Goal: Task Accomplishment & Management: Manage account settings

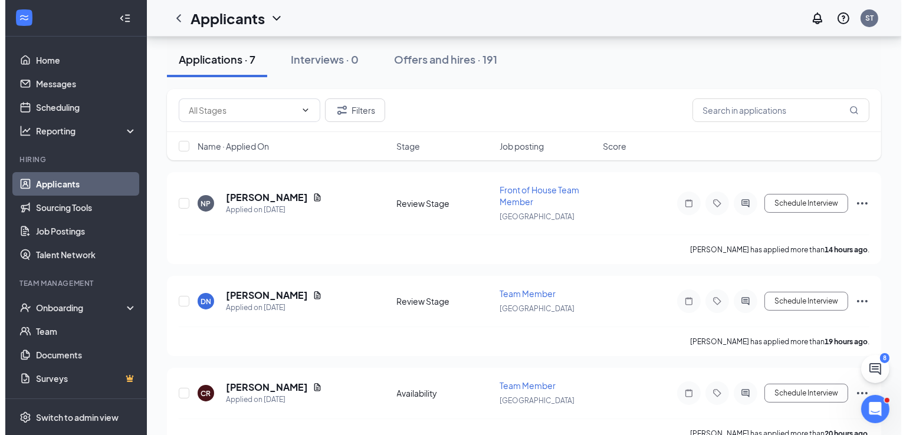
scroll to position [65, 0]
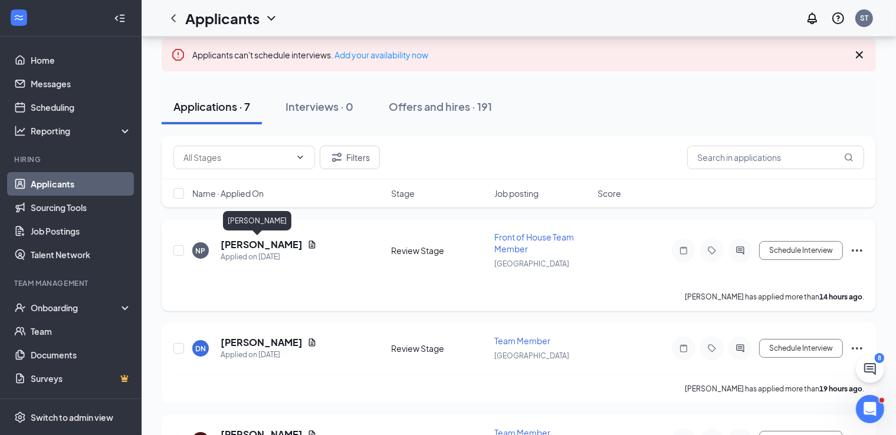
click at [242, 242] on h5 "[PERSON_NAME]" at bounding box center [262, 244] width 82 height 13
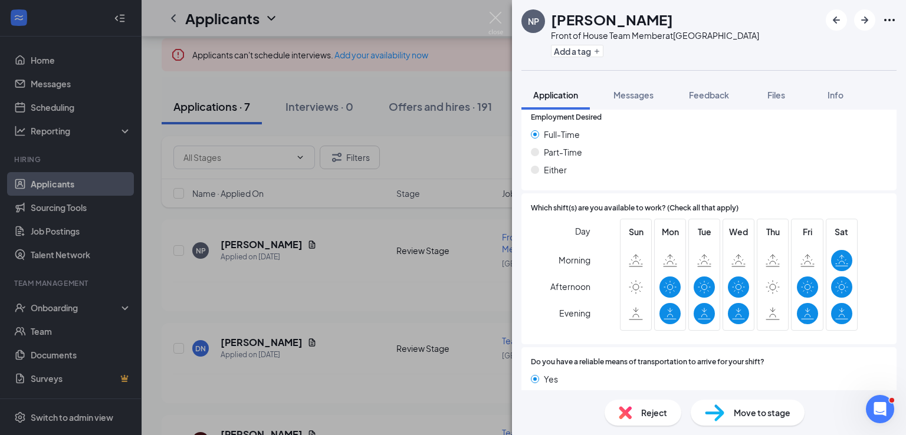
scroll to position [846, 0]
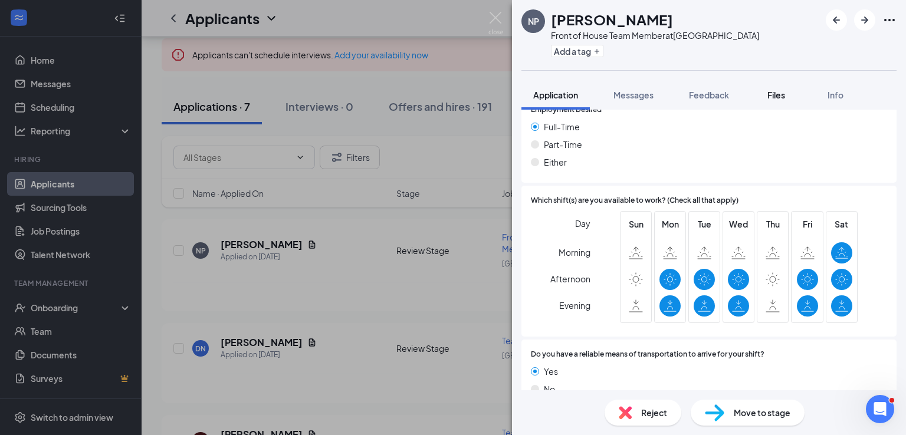
click at [788, 92] on div "Files" at bounding box center [776, 95] width 24 height 12
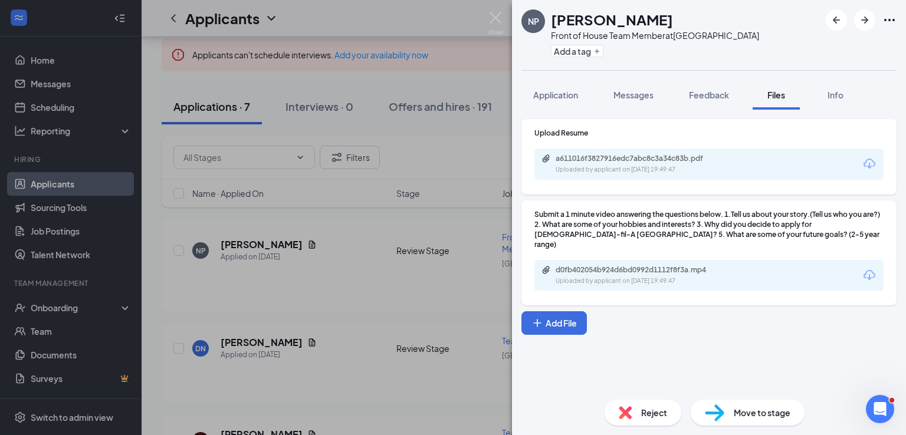
click at [465, 296] on div "NP [PERSON_NAME] Front of House Team Member at [GEOGRAPHIC_DATA] Add a tag Appl…" at bounding box center [453, 217] width 906 height 435
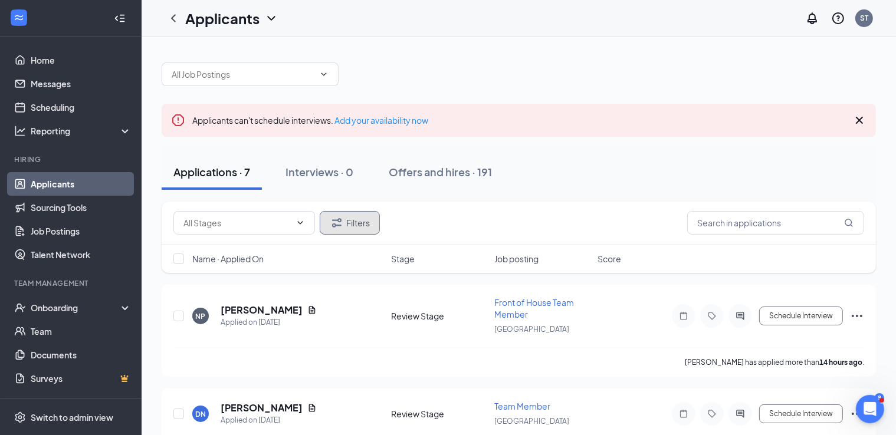
click at [364, 219] on button "Filters" at bounding box center [350, 223] width 60 height 24
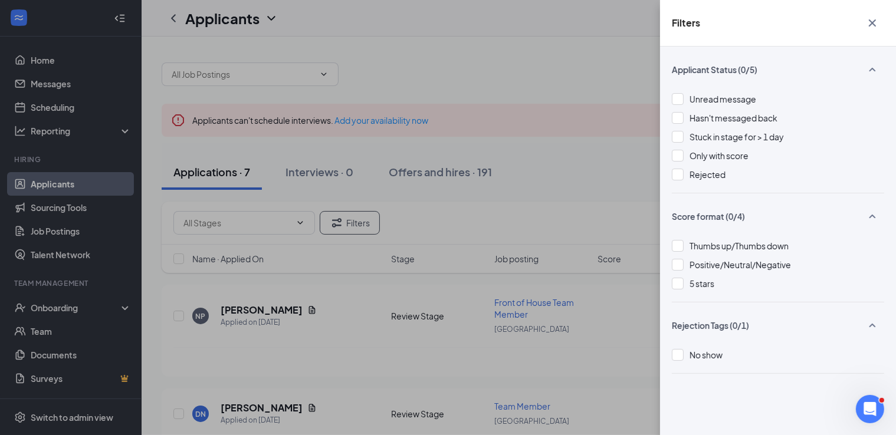
click at [606, 170] on div "Filters Applicant Status (0/5) Unread message Hasn't messaged back Stuck in sta…" at bounding box center [448, 217] width 896 height 435
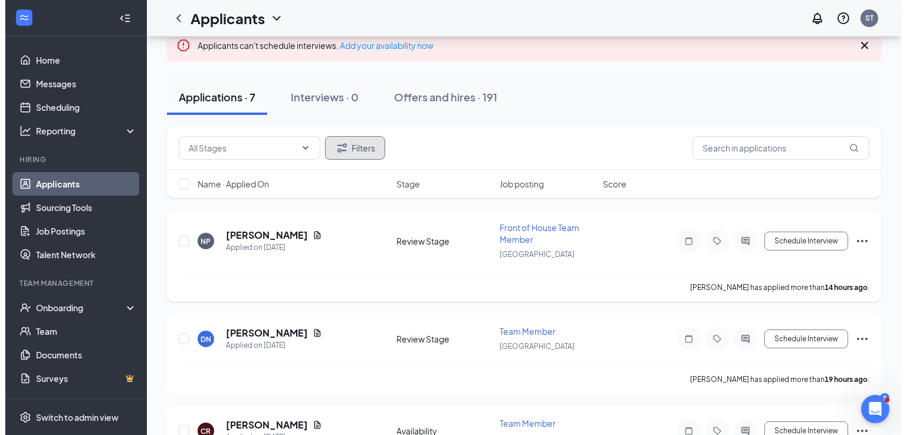
scroll to position [77, 0]
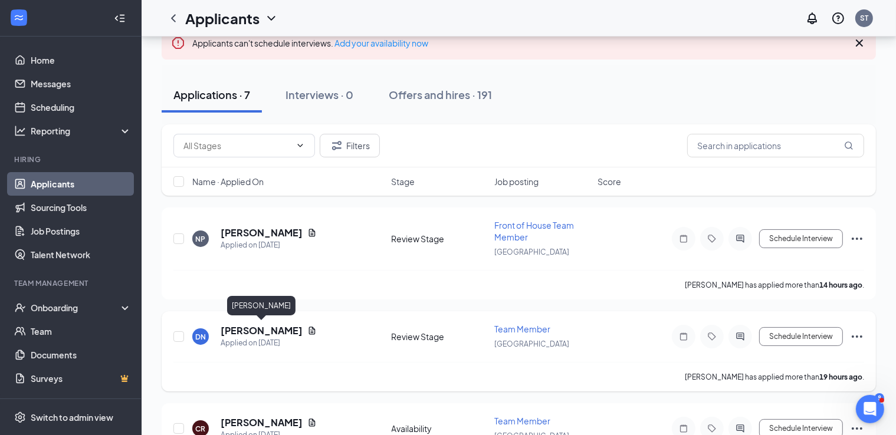
click at [301, 328] on h5 "[PERSON_NAME]" at bounding box center [262, 330] width 82 height 13
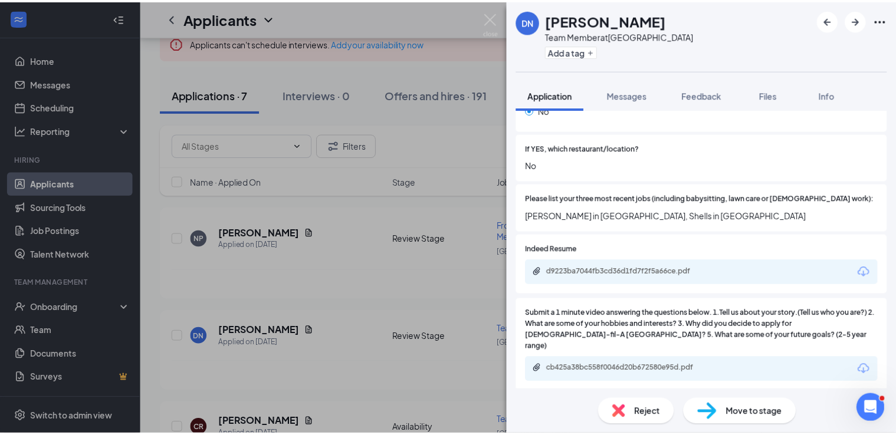
scroll to position [414, 0]
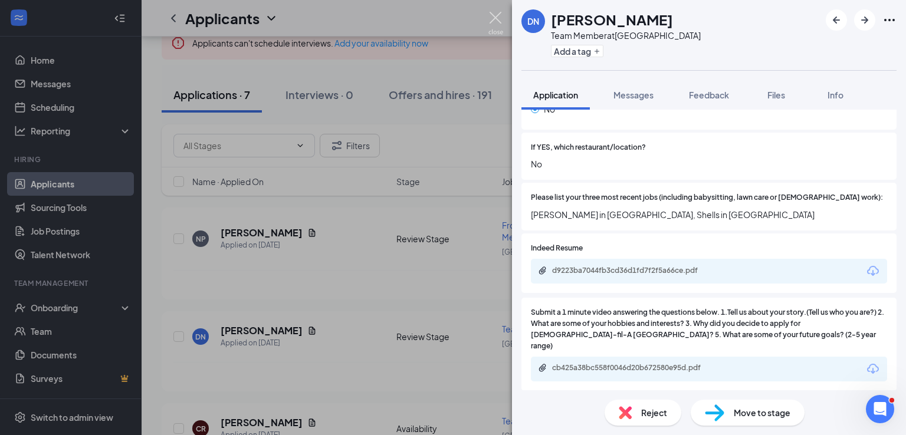
click at [499, 19] on img at bounding box center [495, 23] width 15 height 23
